Goal: Navigation & Orientation: Find specific page/section

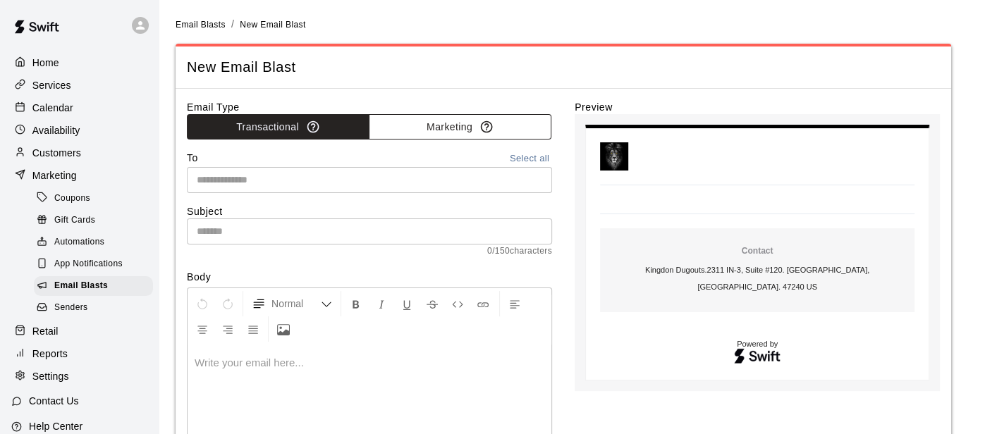
click at [397, 128] on button "Marketing" at bounding box center [460, 127] width 183 height 26
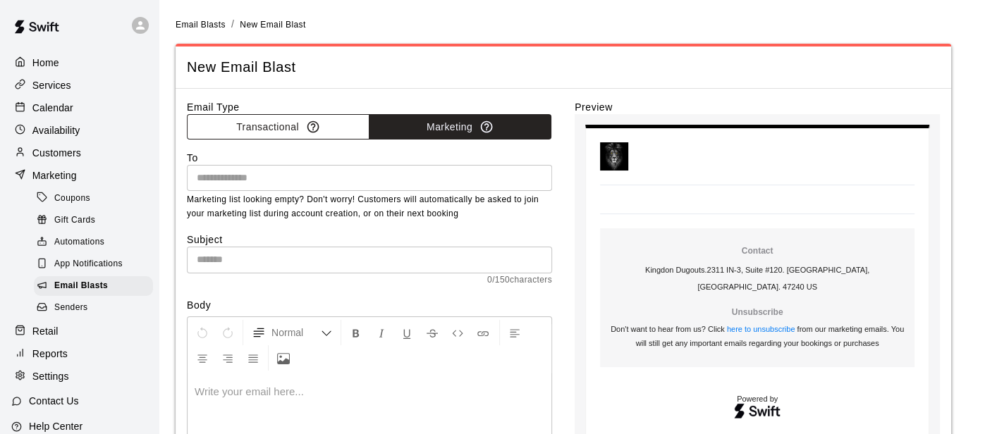
click at [329, 123] on button "Transactional" at bounding box center [278, 127] width 183 height 26
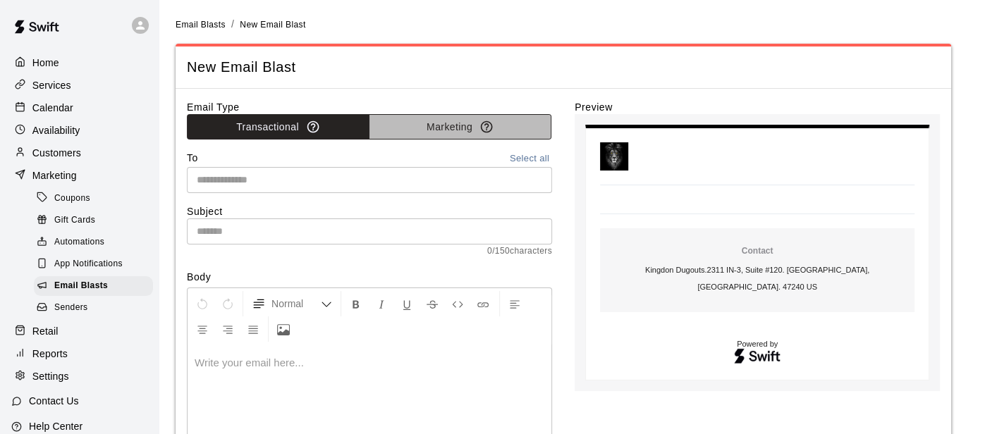
click at [398, 122] on button "Marketing" at bounding box center [460, 127] width 183 height 26
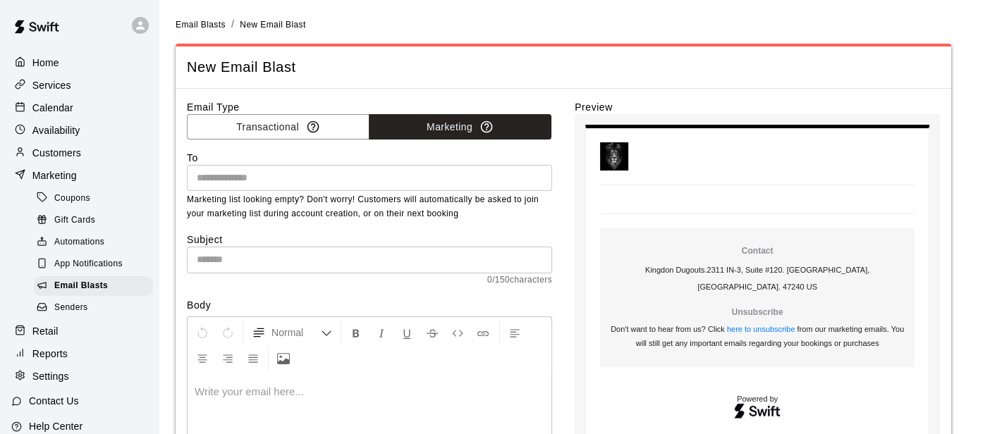
click at [73, 179] on p "Marketing" at bounding box center [54, 175] width 44 height 14
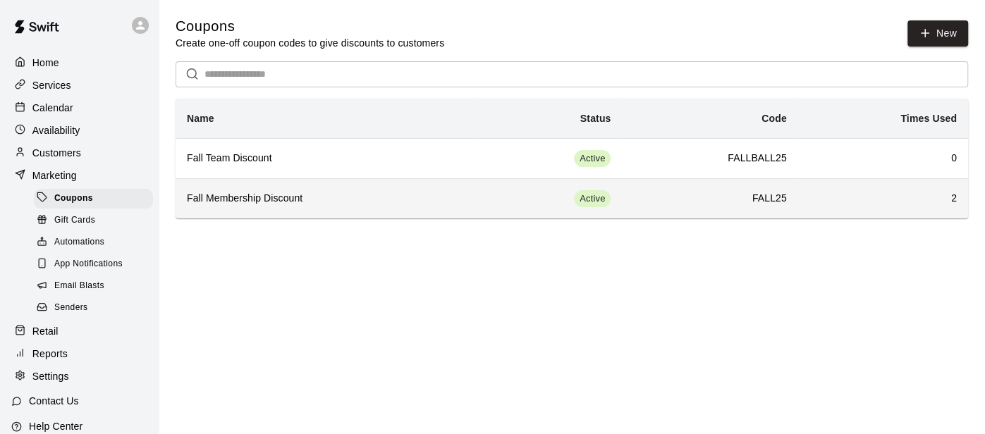
click at [250, 202] on h6 "Fall Membership Discount" at bounding box center [325, 199] width 276 height 16
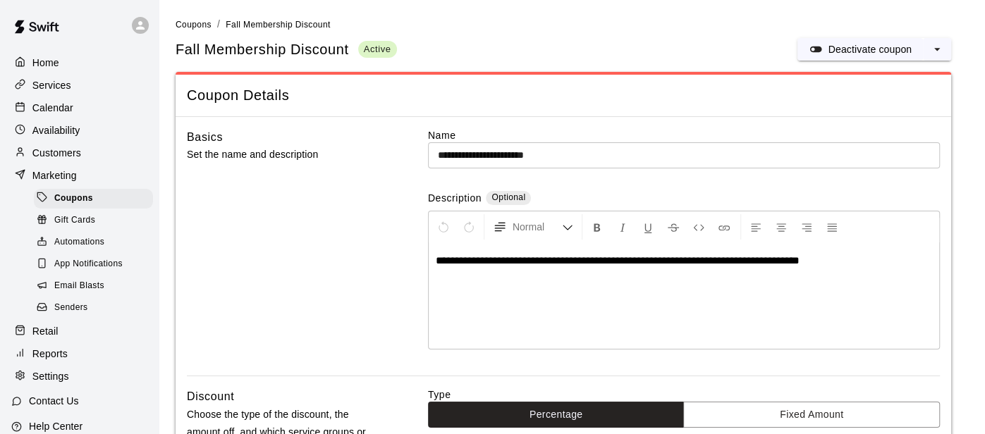
click at [70, 272] on div "App Notifications" at bounding box center [93, 264] width 119 height 20
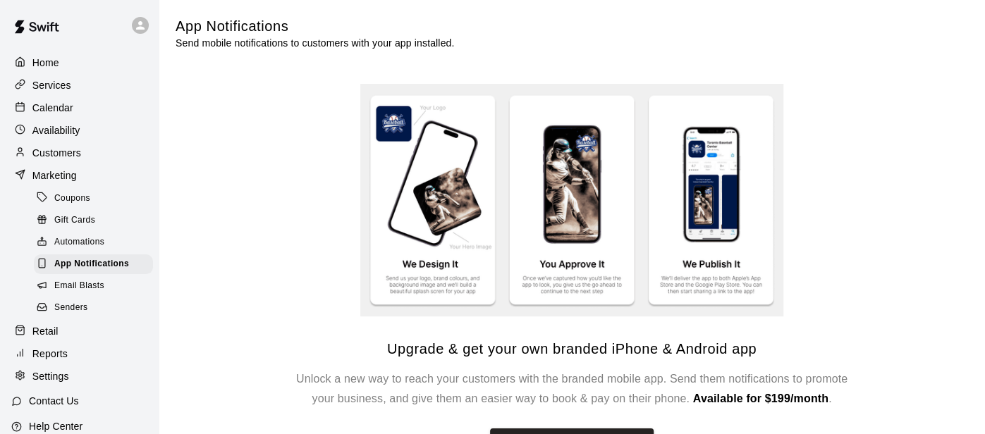
click at [71, 245] on span "Automations" at bounding box center [79, 242] width 50 height 14
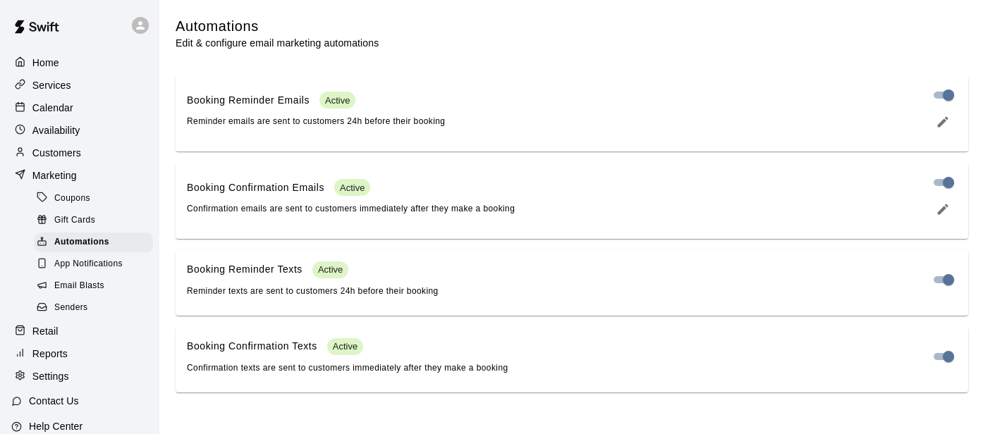
click at [75, 308] on span "Senders" at bounding box center [71, 308] width 34 height 14
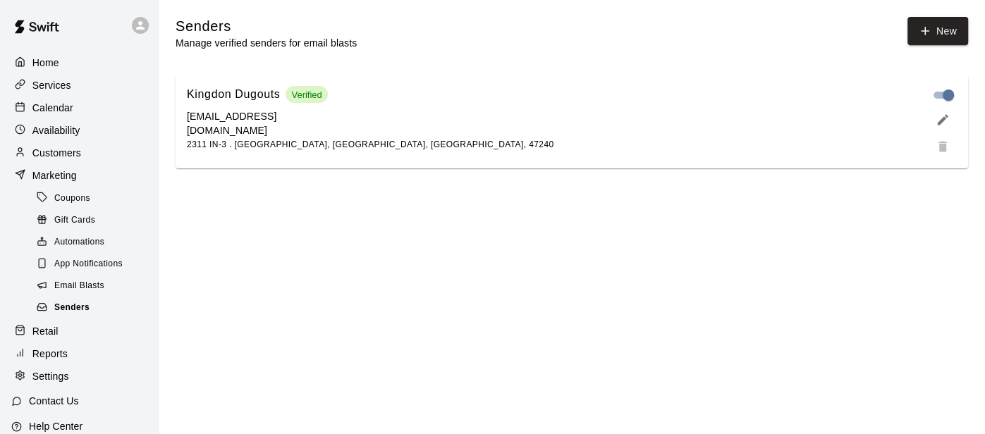
scroll to position [63, 0]
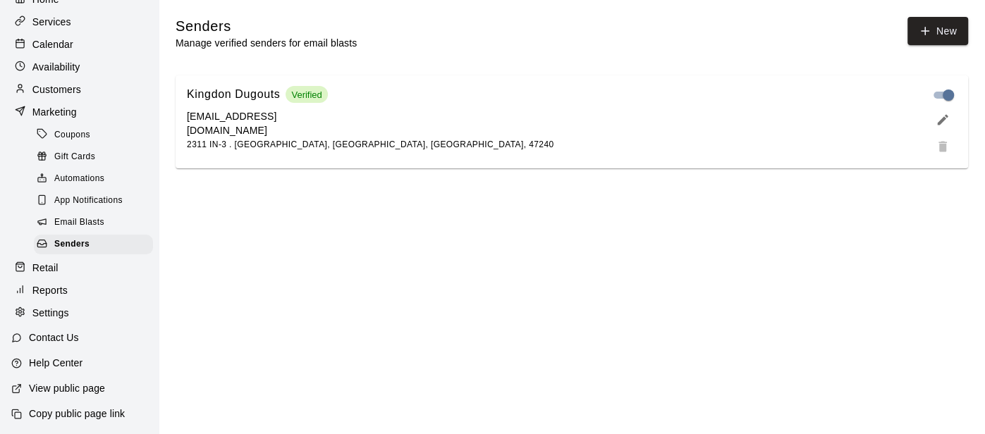
click at [39, 289] on p "Reports" at bounding box center [49, 290] width 35 height 14
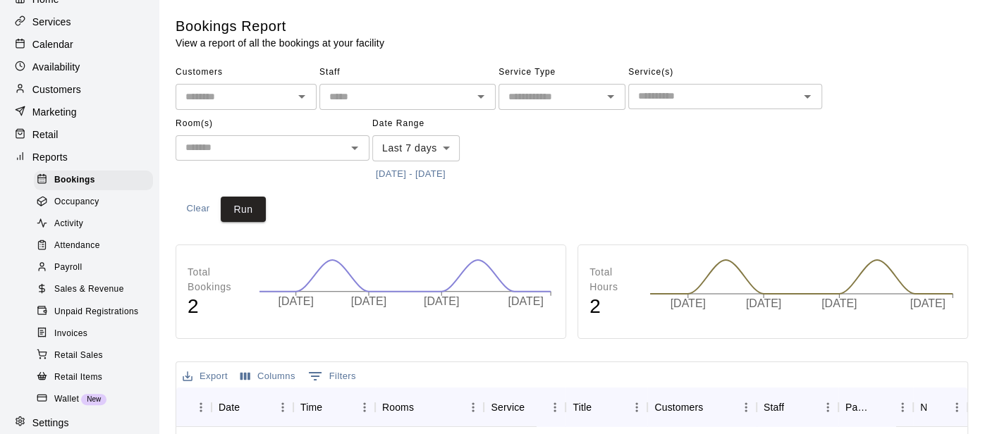
click at [74, 207] on span "Occupancy" at bounding box center [76, 202] width 45 height 14
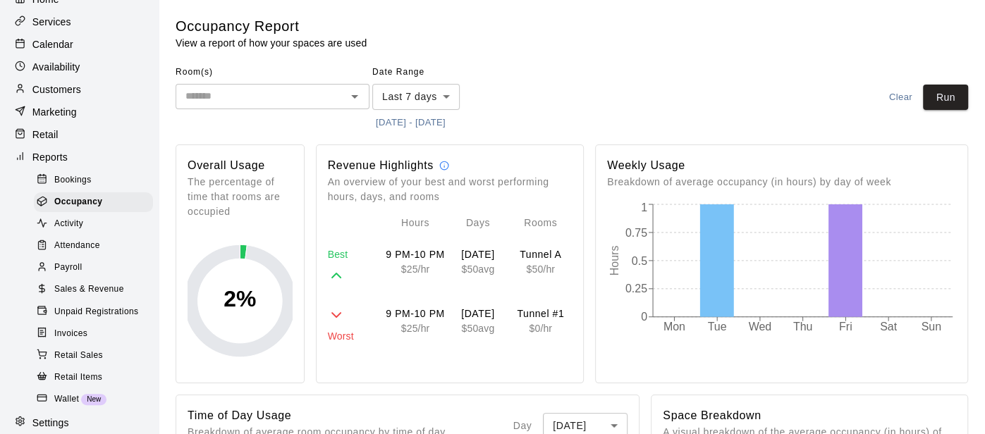
click at [90, 240] on span "Attendance" at bounding box center [77, 246] width 46 height 14
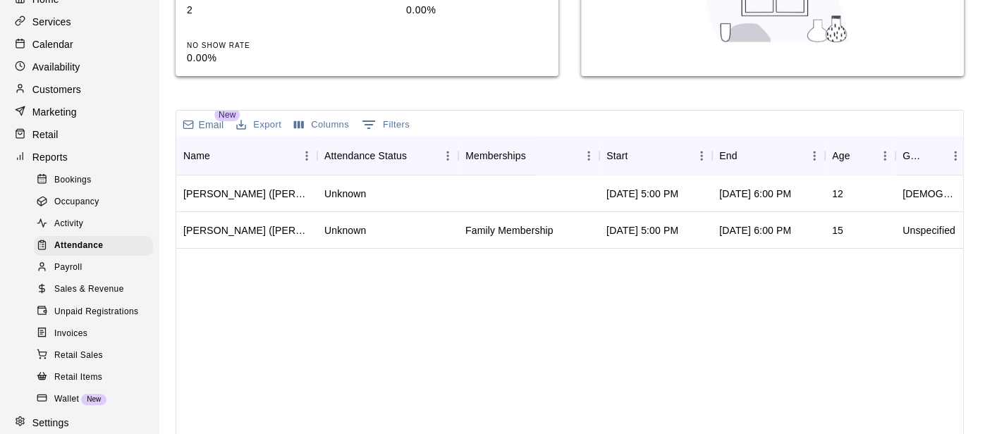
scroll to position [381, 0]
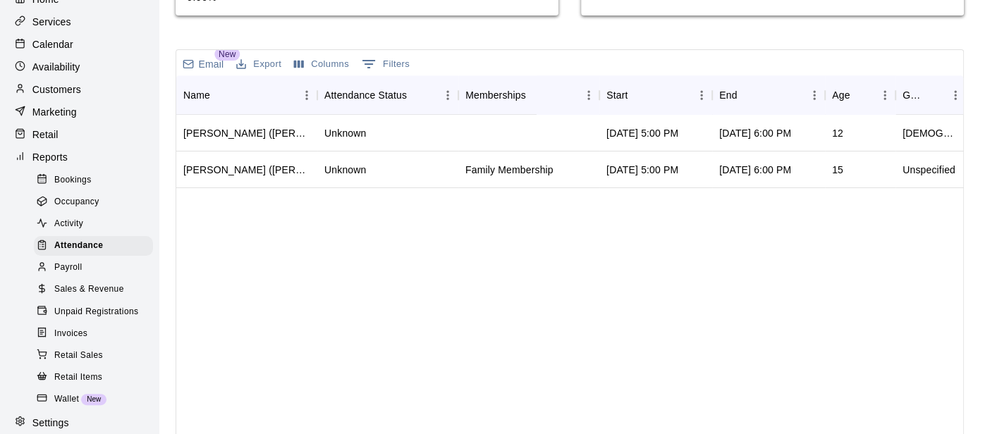
click at [84, 312] on span "Unpaid Registrations" at bounding box center [96, 312] width 84 height 14
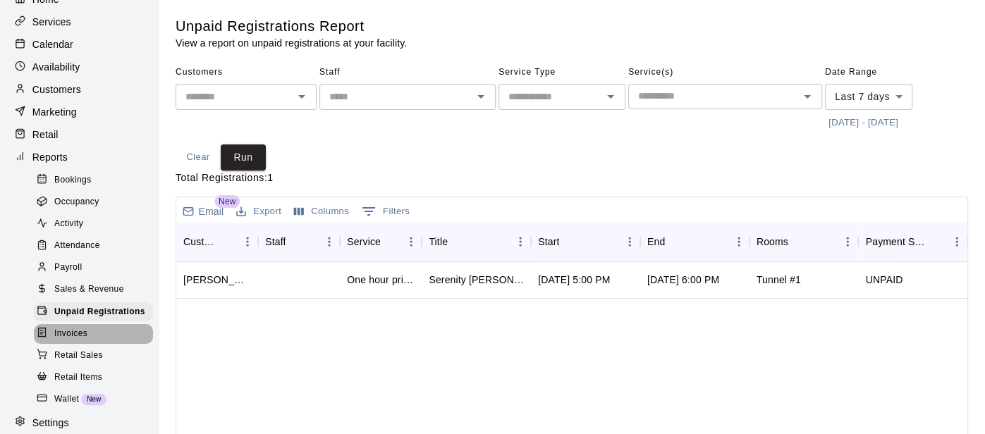
click at [80, 331] on span "Invoices" at bounding box center [70, 334] width 33 height 14
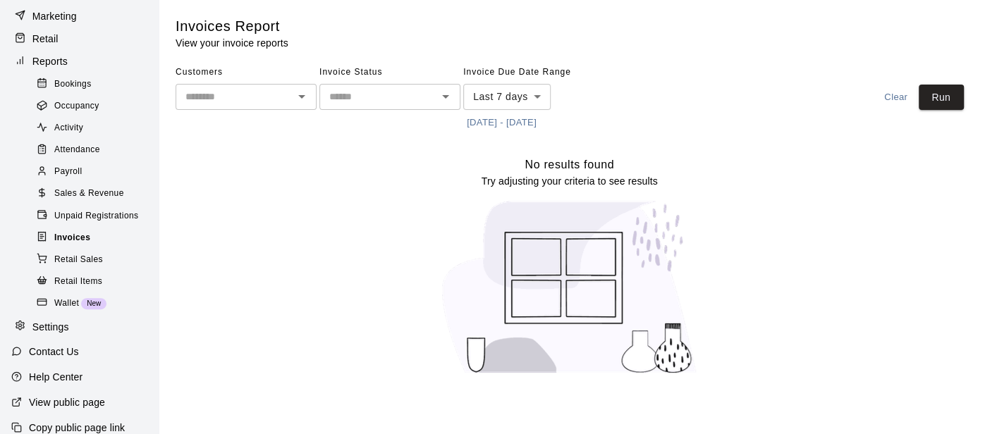
scroll to position [161, 0]
click at [78, 255] on span "Retail Sales" at bounding box center [78, 258] width 49 height 14
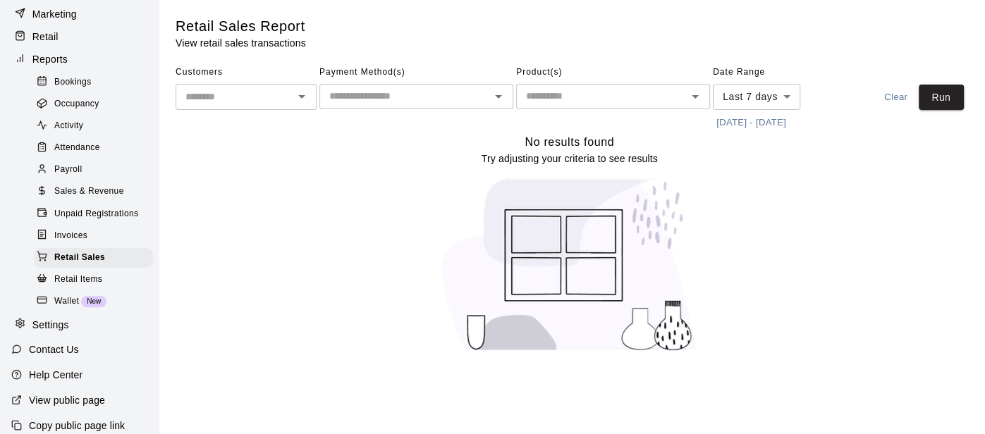
click at [67, 302] on span "Wallet" at bounding box center [66, 302] width 25 height 14
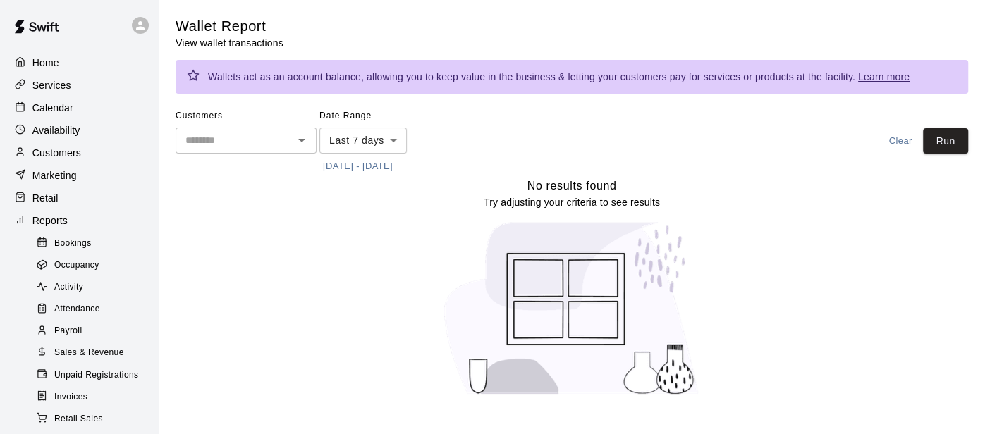
click at [48, 72] on div "Home" at bounding box center [79, 62] width 136 height 21
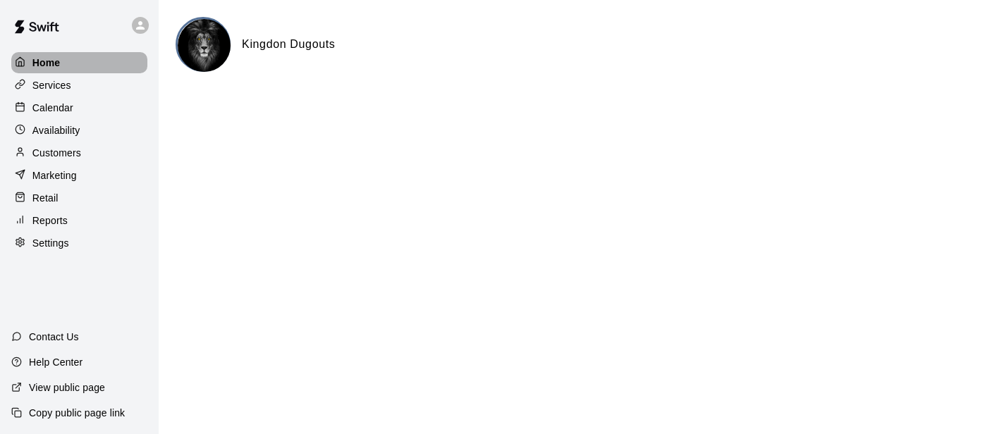
click at [49, 61] on p "Home" at bounding box center [46, 63] width 28 height 14
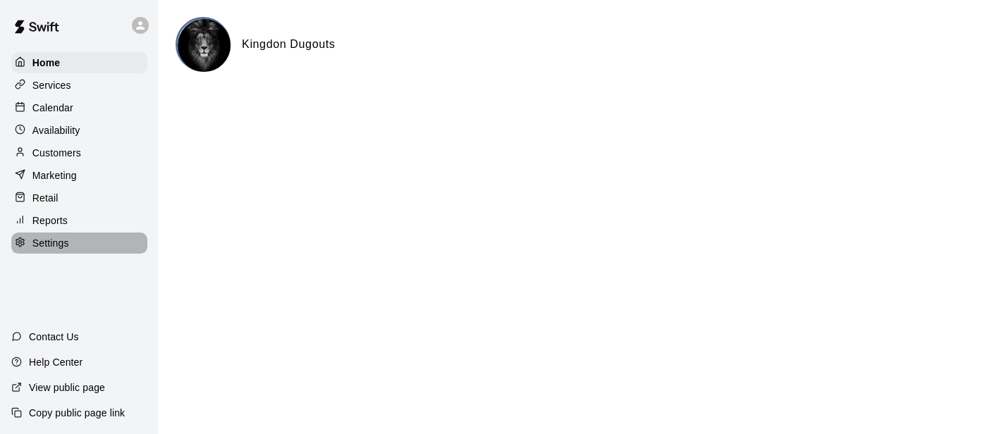
click at [49, 239] on p "Settings" at bounding box center [50, 243] width 37 height 14
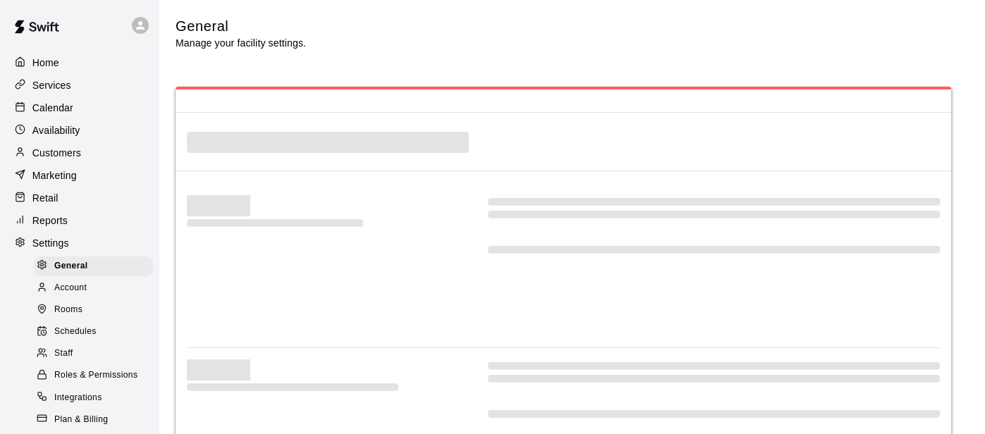
select select "**"
